Goal: Information Seeking & Learning: Learn about a topic

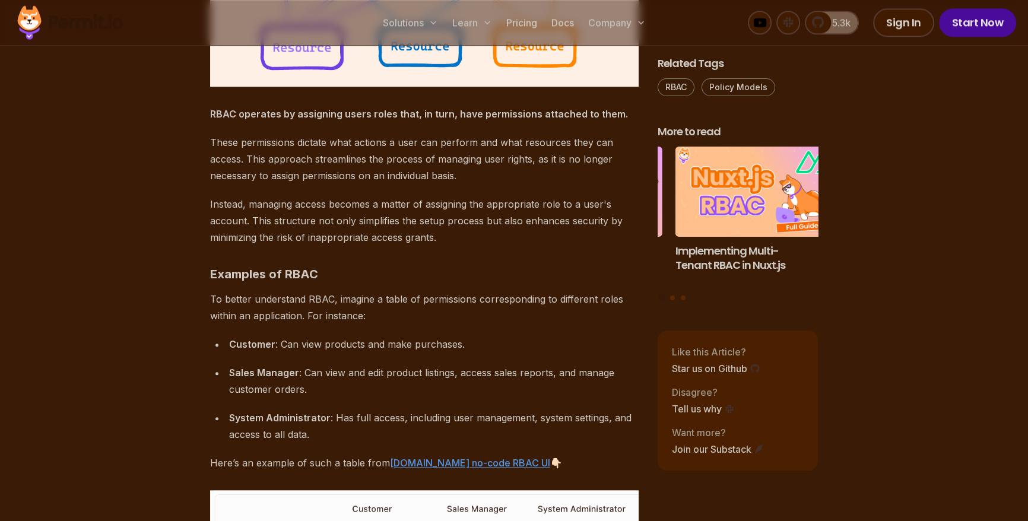
click at [234, 110] on strong "RBAC operates by assigning users roles that, in turn, have permissions attached…" at bounding box center [419, 114] width 418 height 12
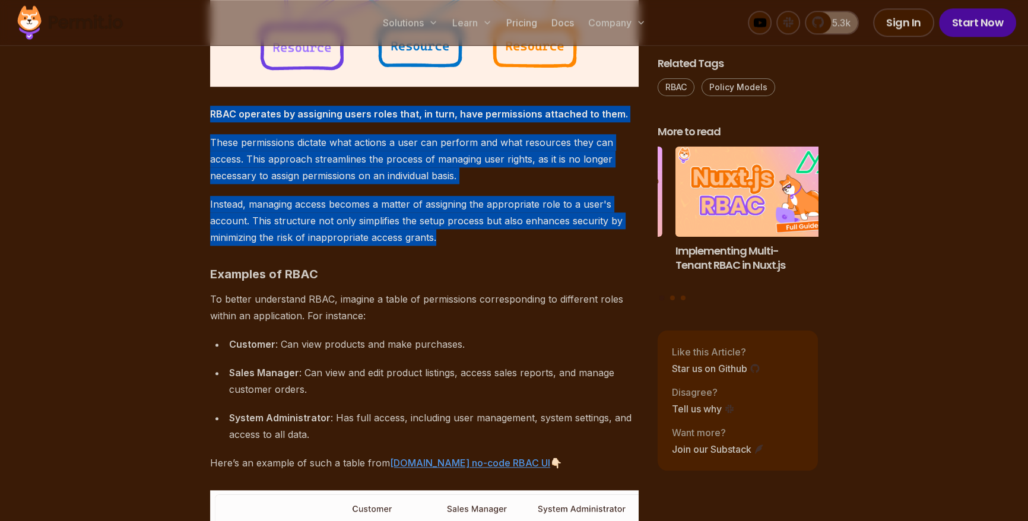
drag, startPoint x: 234, startPoint y: 110, endPoint x: 454, endPoint y: 237, distance: 253.3
click at [485, 243] on p "Instead, managing access becomes a matter of assigning the appropriate role to …" at bounding box center [424, 221] width 428 height 50
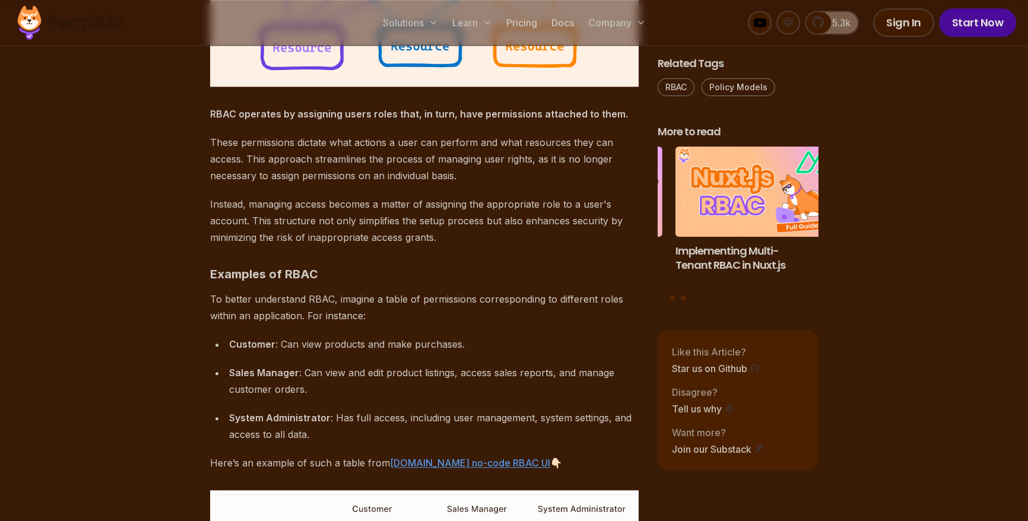
click at [246, 265] on h3 "Examples of RBAC" at bounding box center [424, 274] width 428 height 19
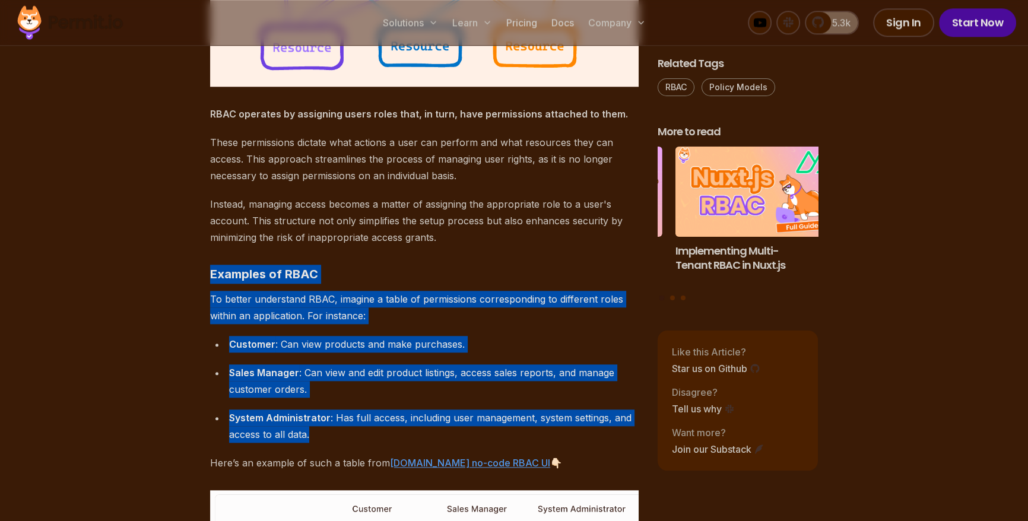
drag, startPoint x: 246, startPoint y: 264, endPoint x: 563, endPoint y: 465, distance: 375.8
click at [563, 465] on p "Here’s an example of such a table from [DOMAIN_NAME] no-code RBAC UI 👇🏻" at bounding box center [424, 462] width 428 height 17
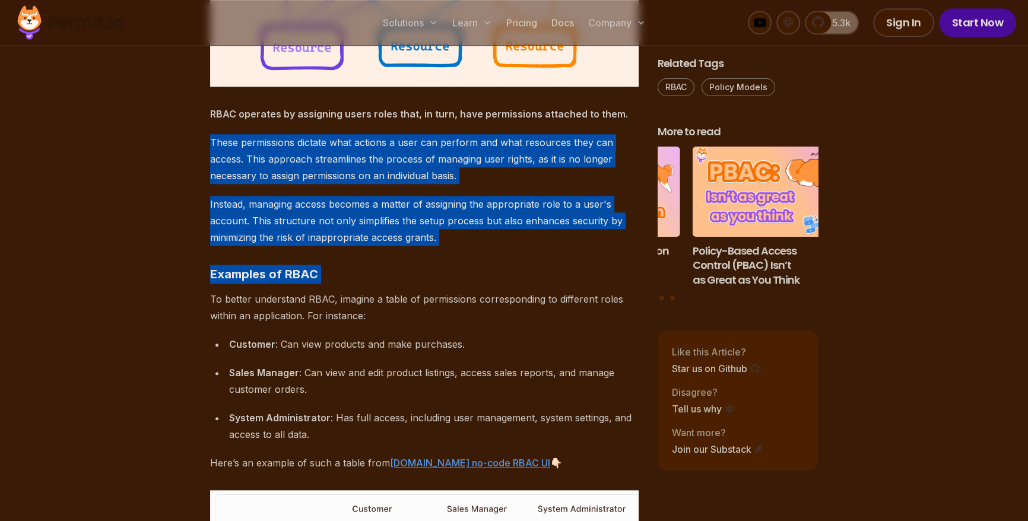
drag, startPoint x: 260, startPoint y: 128, endPoint x: 569, endPoint y: 255, distance: 334.0
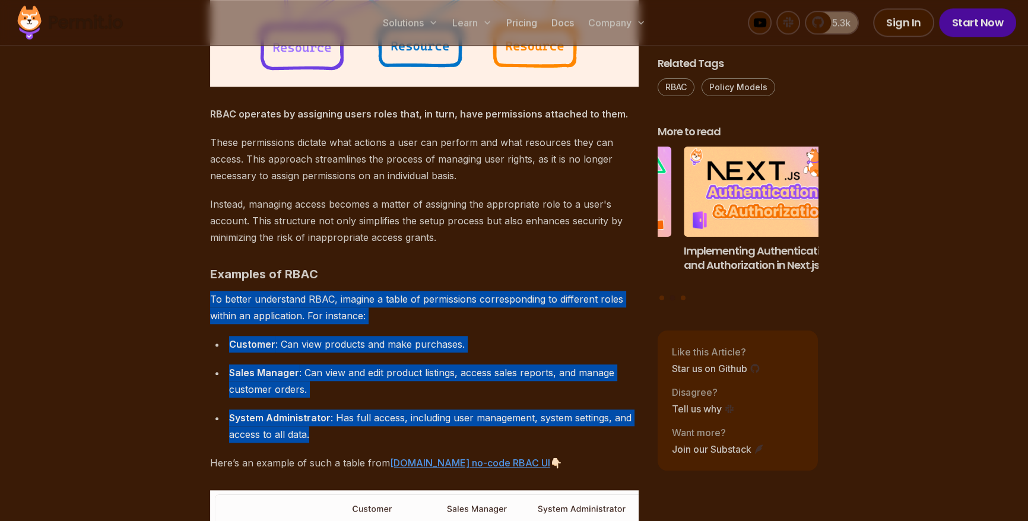
drag, startPoint x: 200, startPoint y: 298, endPoint x: 539, endPoint y: 468, distance: 379.7
click at [553, 467] on p "Here’s an example of such a table from [DOMAIN_NAME] no-code RBAC UI 👇🏻" at bounding box center [424, 462] width 428 height 17
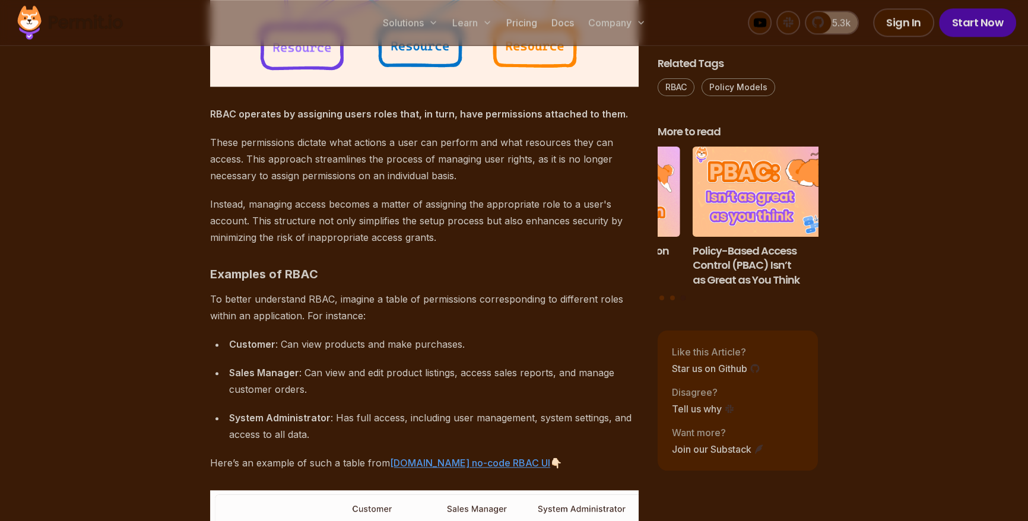
click at [284, 115] on strong "RBAC operates by assigning users roles that, in turn, have permissions attached…" at bounding box center [419, 114] width 418 height 12
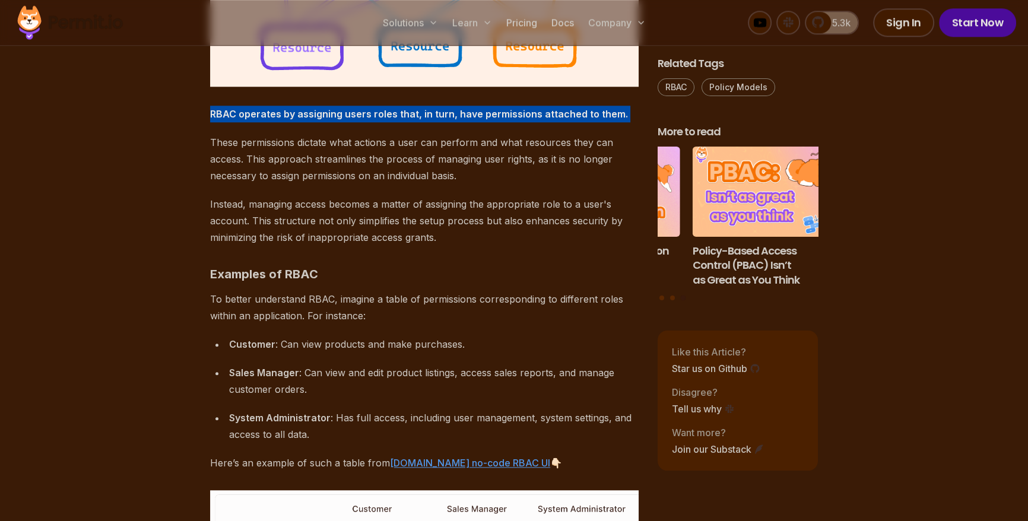
click at [284, 115] on strong "RBAC operates by assigning users roles that, in turn, have permissions attached…" at bounding box center [419, 114] width 418 height 12
